Goal: Use online tool/utility: Utilize a website feature to perform a specific function

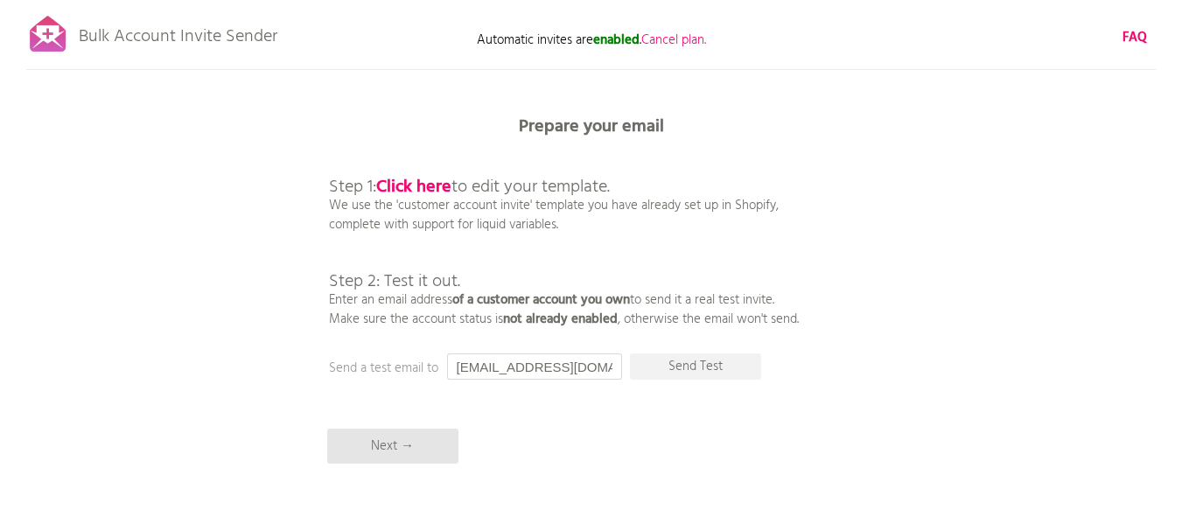
click at [496, 366] on input "[EMAIL_ADDRESS][DOMAIN_NAME]" at bounding box center [534, 366] width 175 height 26
type input "f"
type input "[EMAIL_ADDRESS][DOMAIN_NAME]"
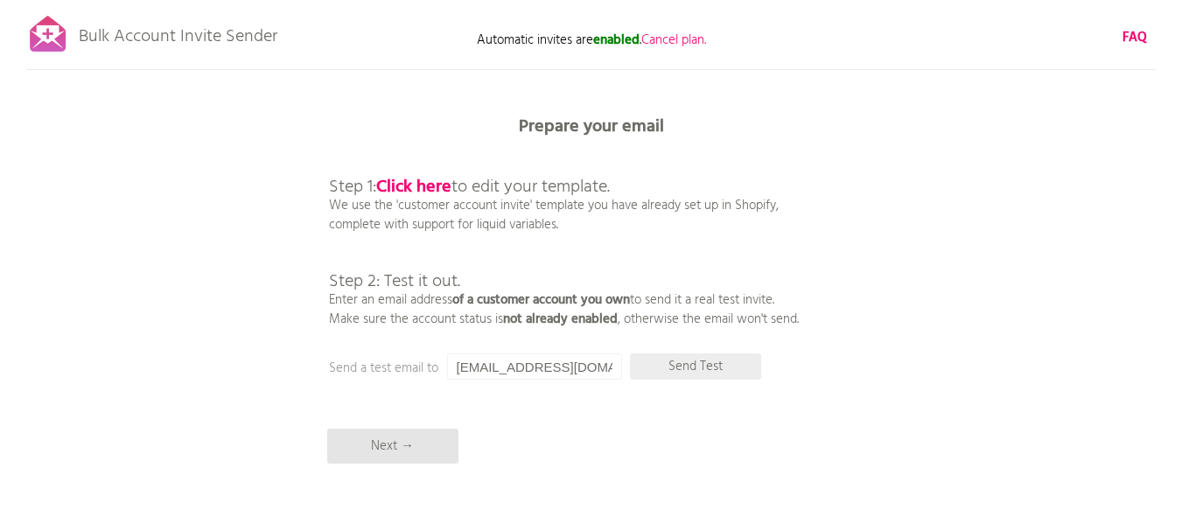
click at [703, 362] on p "Send Test" at bounding box center [695, 366] width 131 height 26
click at [522, 369] on input "[EMAIL_ADDRESS][DOMAIN_NAME]" at bounding box center [534, 366] width 175 height 26
